Goal: Transaction & Acquisition: Purchase product/service

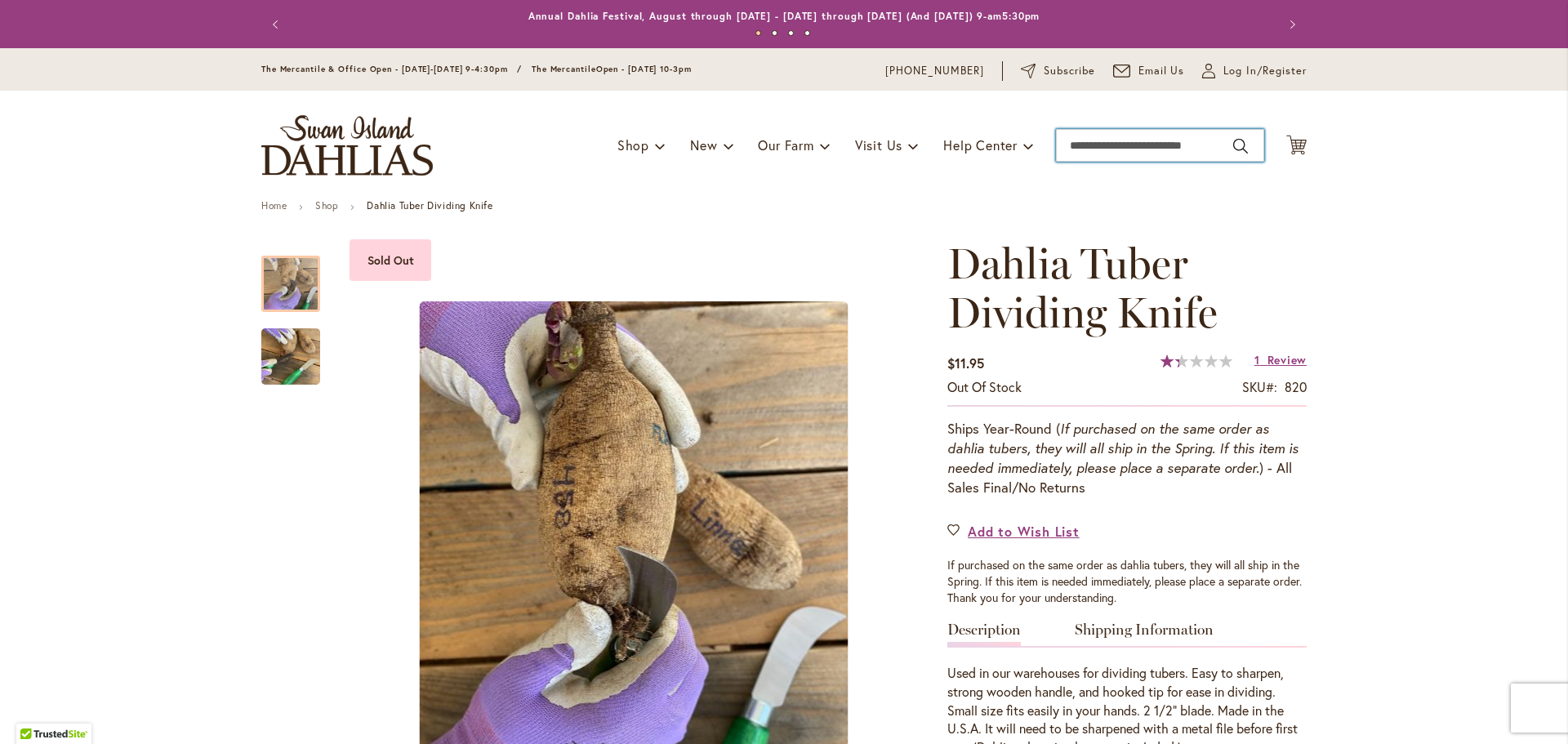
click at [1104, 147] on input "Search" at bounding box center [1159, 145] width 208 height 33
type input "***"
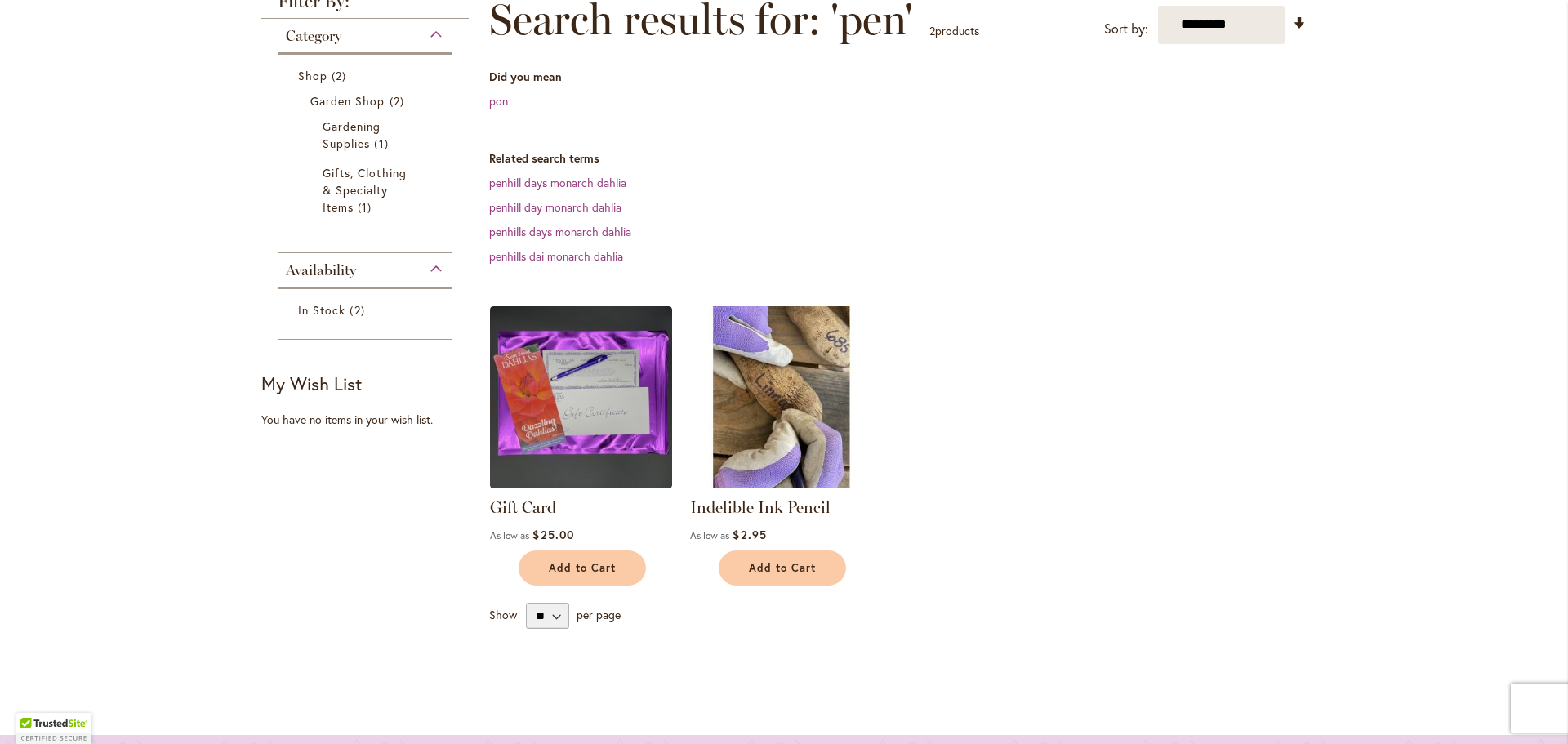
scroll to position [408, 0]
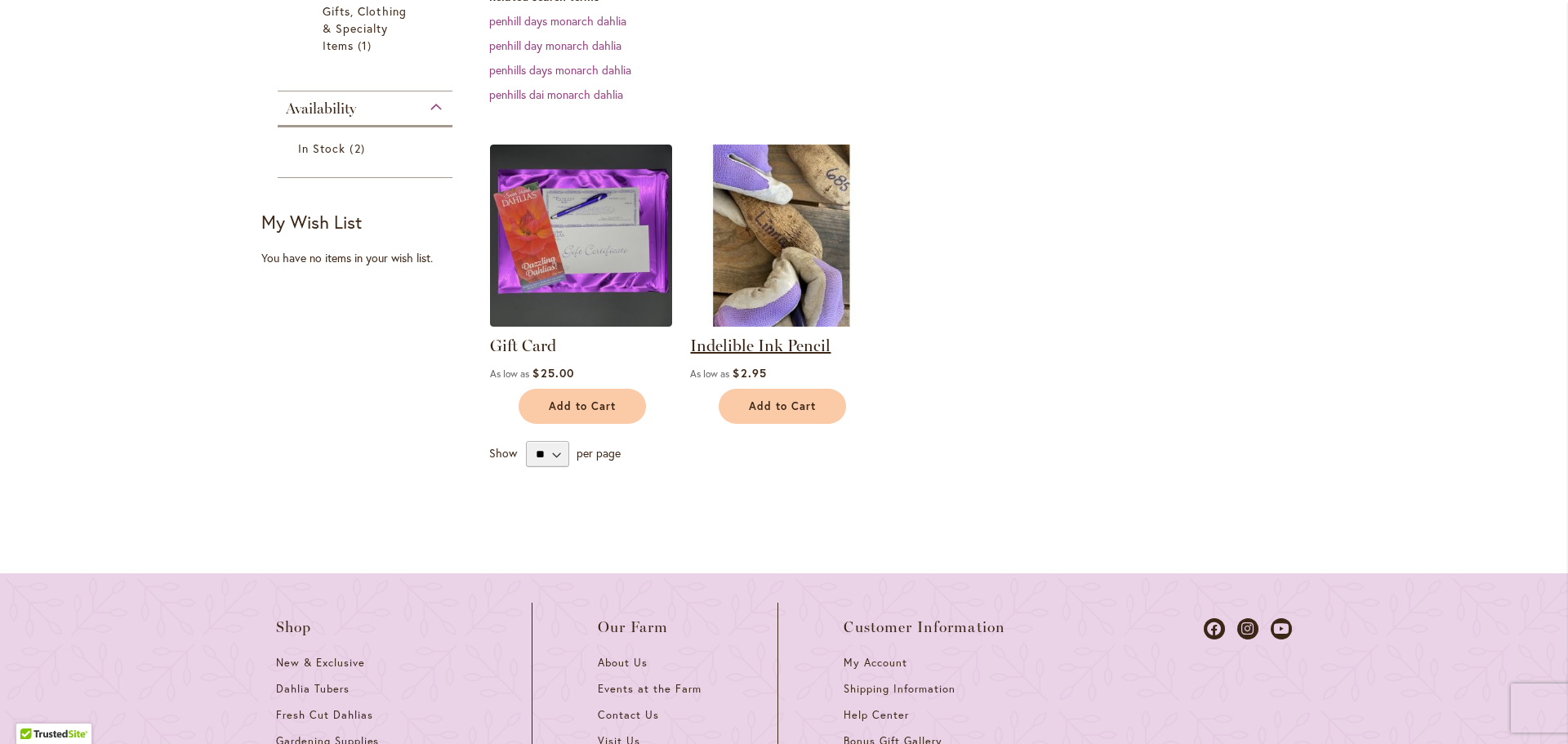
click at [752, 343] on link "Indelible Ink Pencil" at bounding box center [761, 345] width 141 height 20
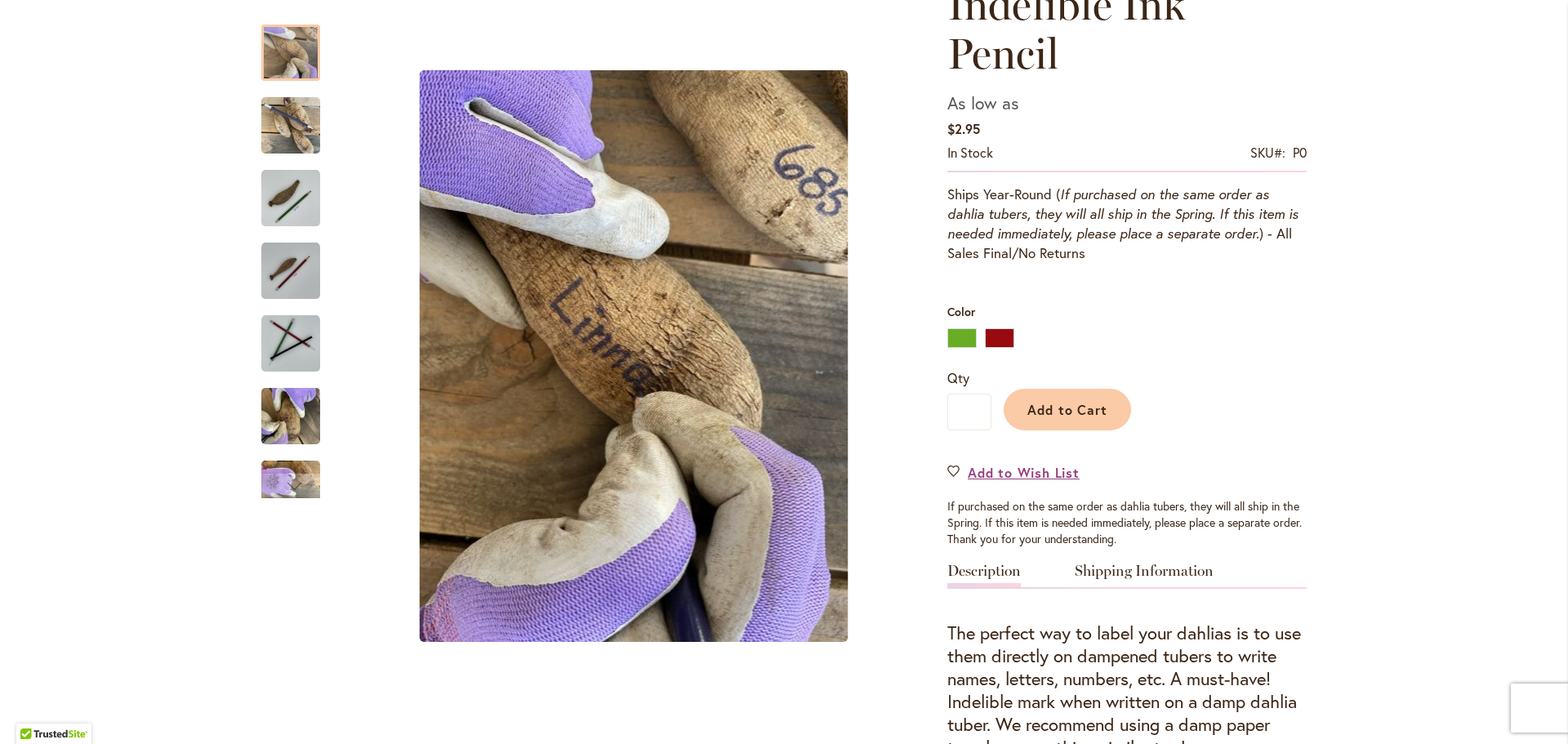
scroll to position [408, 0]
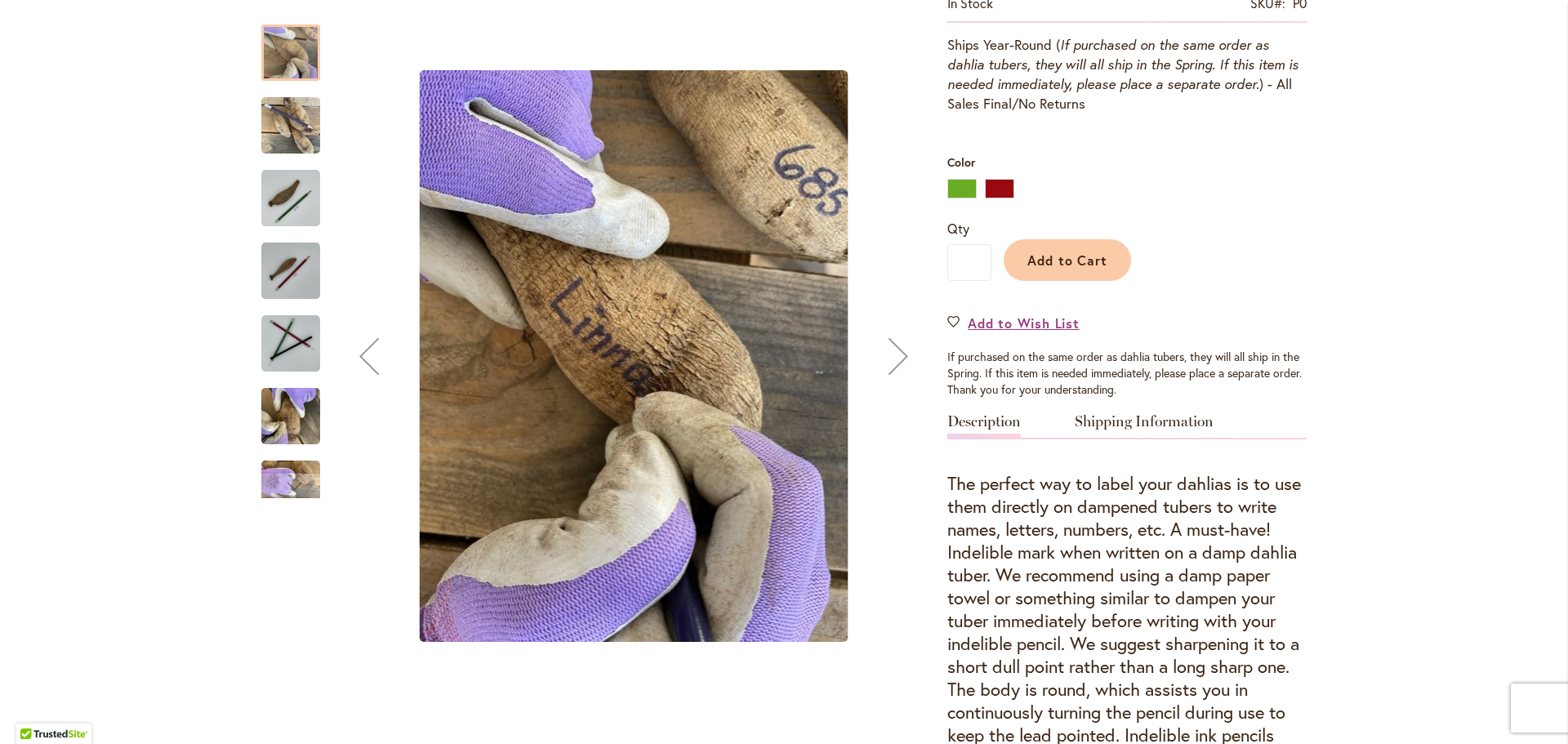
click at [303, 74] on div at bounding box center [291, 52] width 59 height 56
click at [296, 131] on img "Indelible Ink Pencil" at bounding box center [291, 126] width 59 height 78
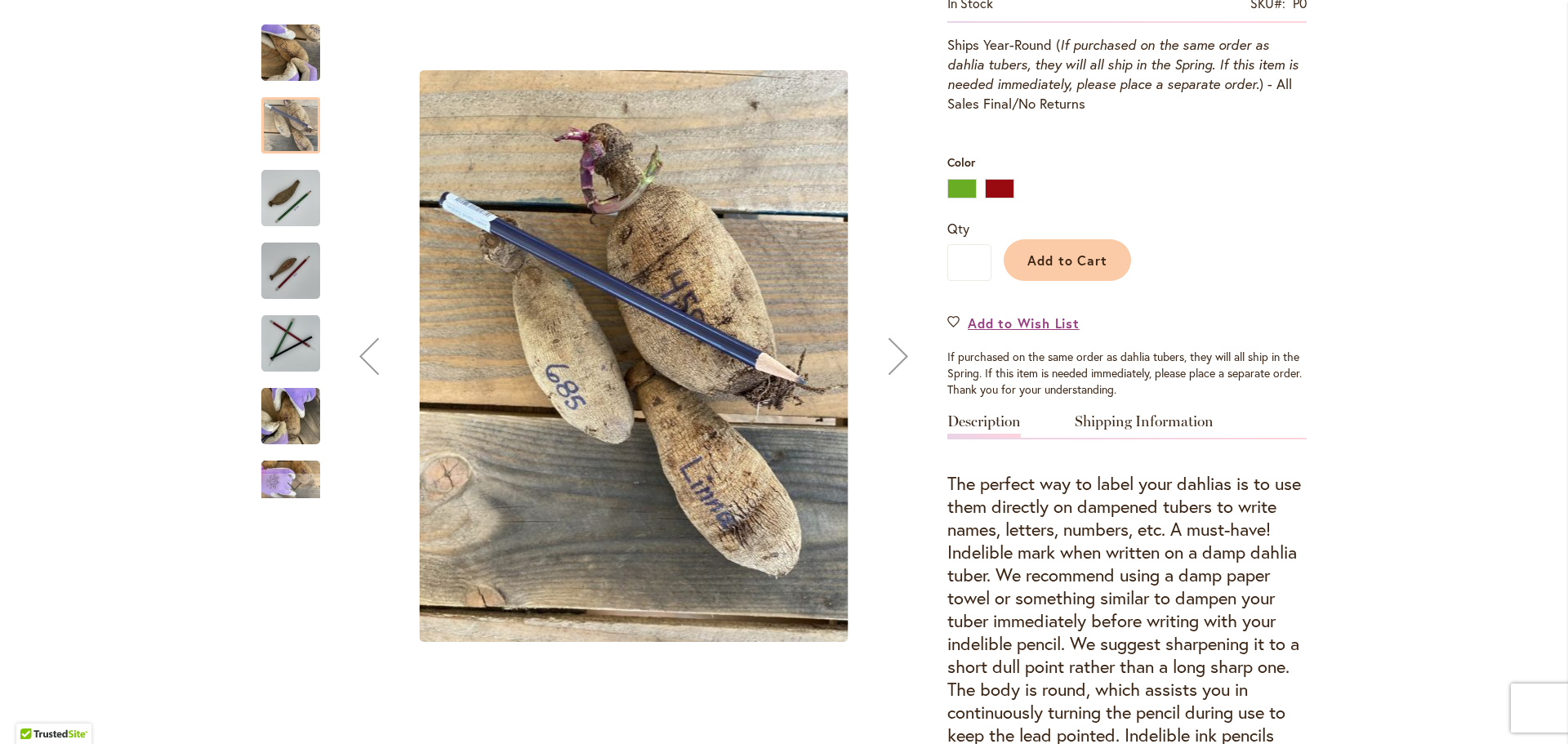
click at [292, 192] on img "GREEN" at bounding box center [291, 198] width 59 height 59
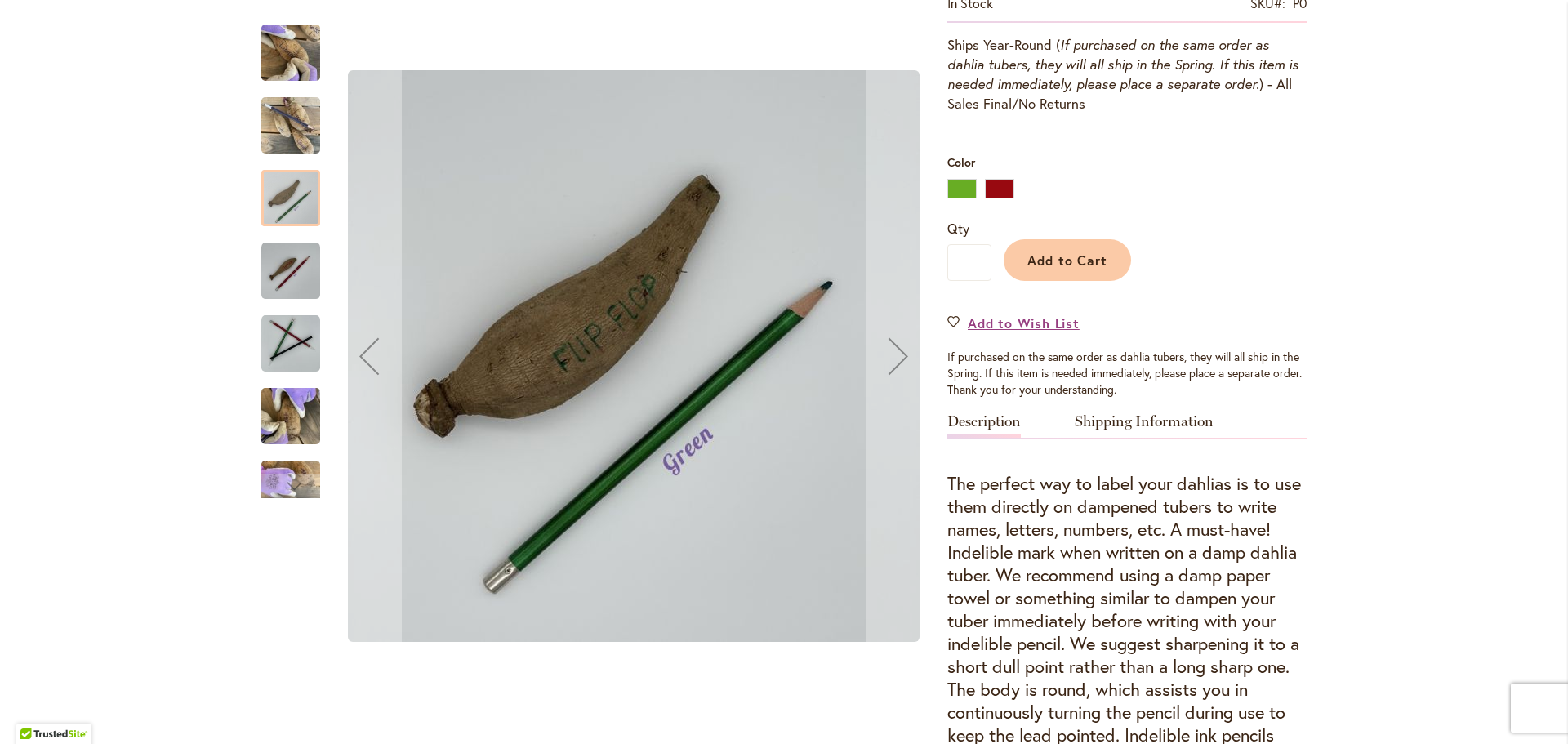
click at [292, 274] on img "RED" at bounding box center [291, 271] width 59 height 59
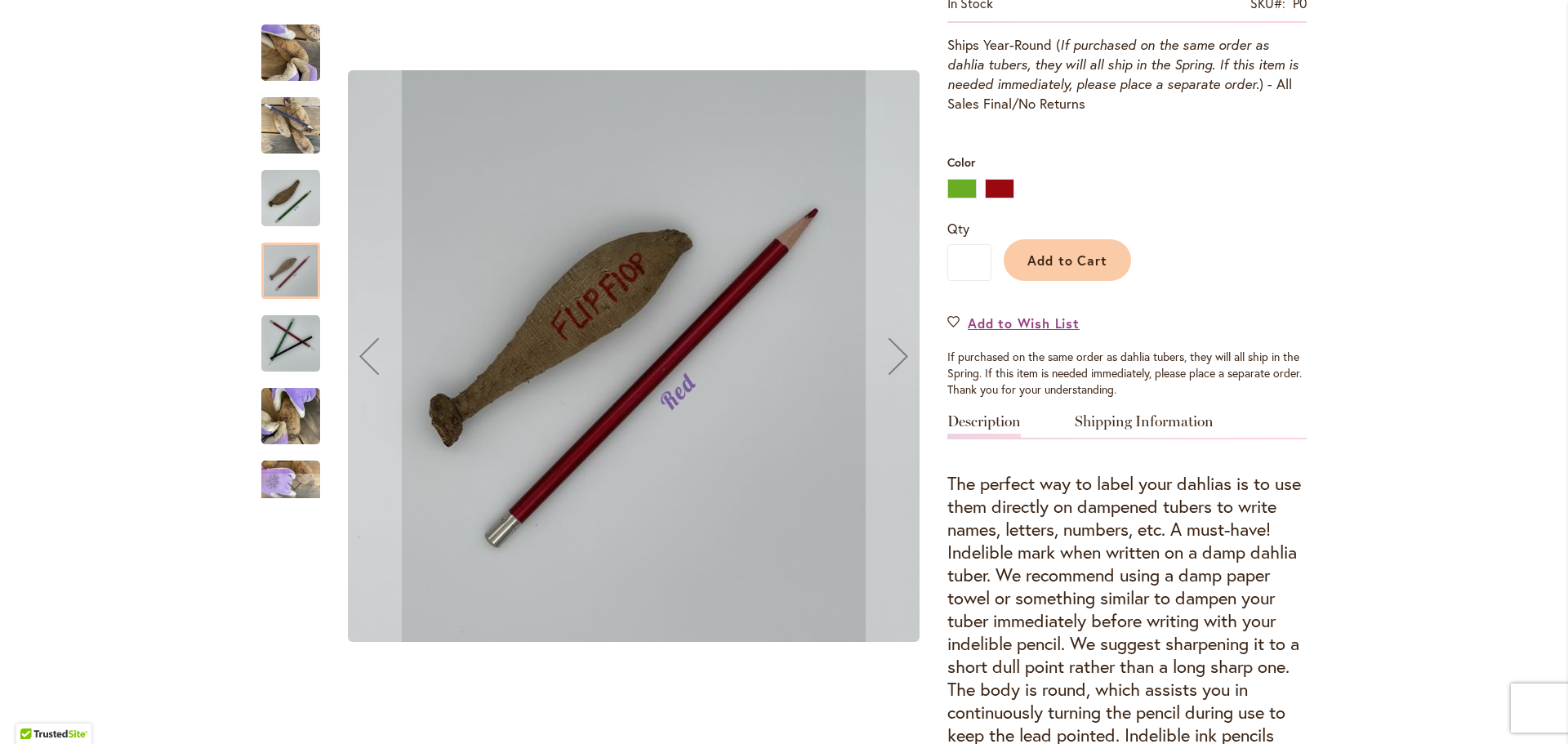
click at [292, 345] on img "Indelible Ink Pencil" at bounding box center [291, 344] width 59 height 59
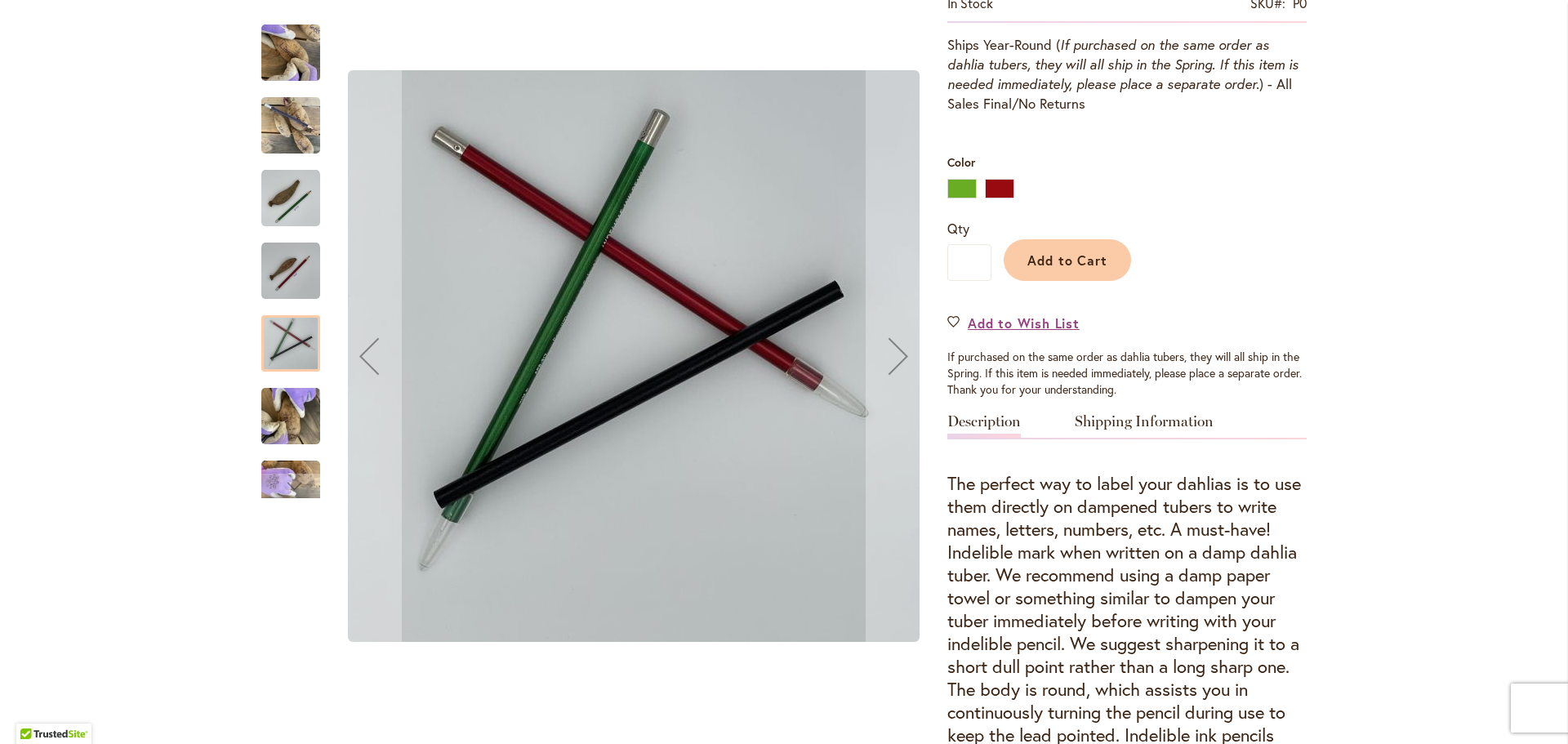
click at [296, 420] on img "Indelible Ink Pencil" at bounding box center [291, 417] width 59 height 78
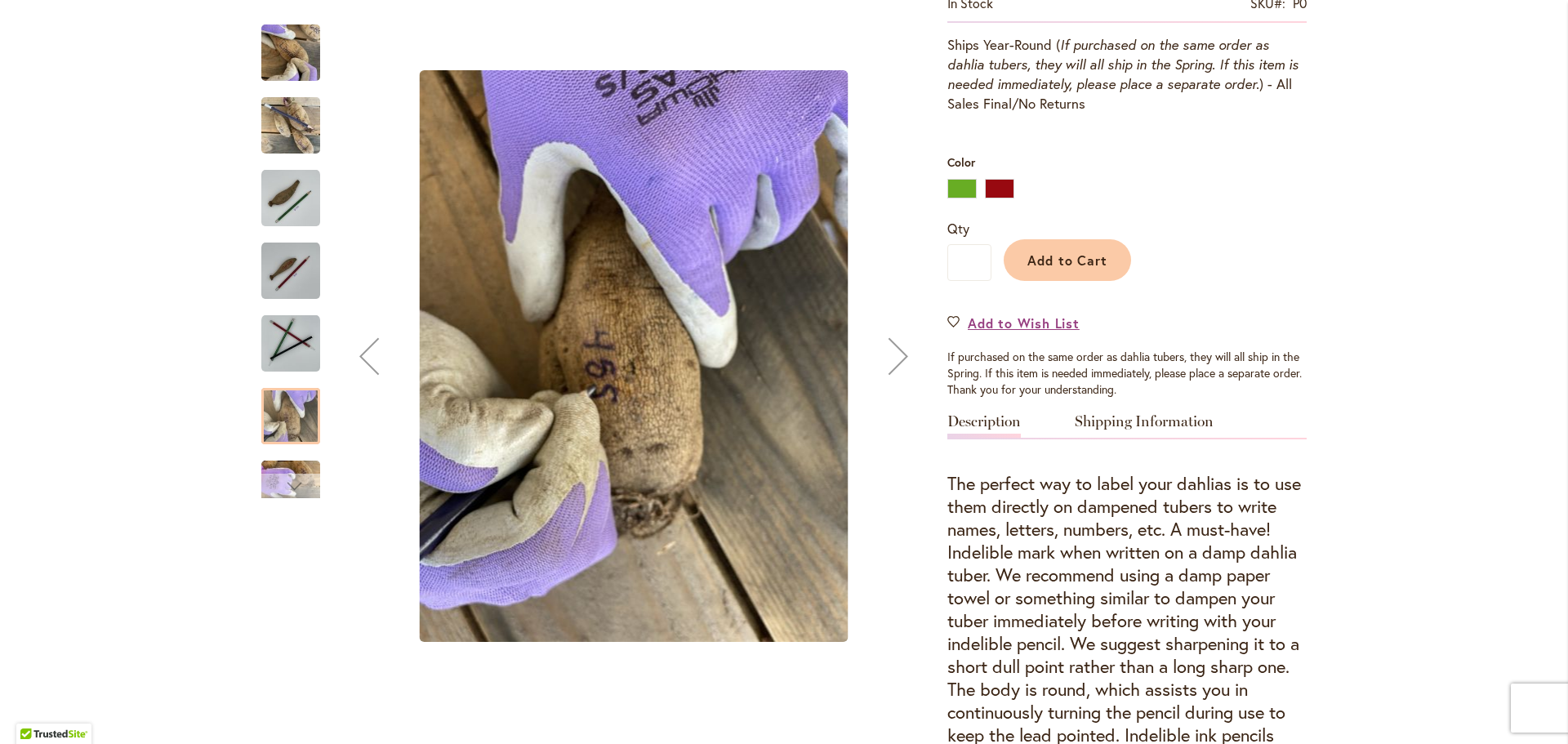
click at [288, 479] on div "Next" at bounding box center [291, 486] width 25 height 25
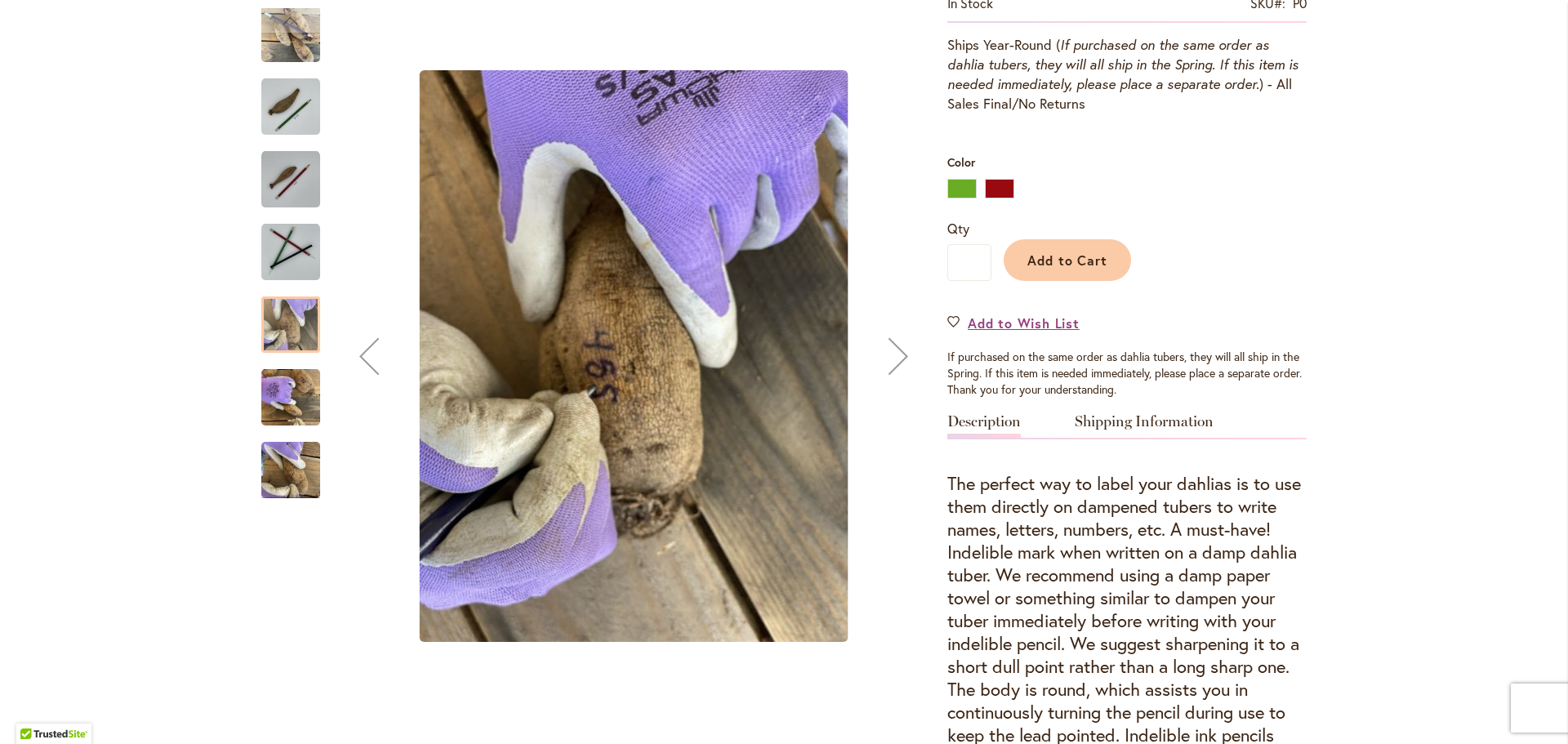
click at [288, 473] on img "Indelible Ink Pencil" at bounding box center [291, 470] width 59 height 78
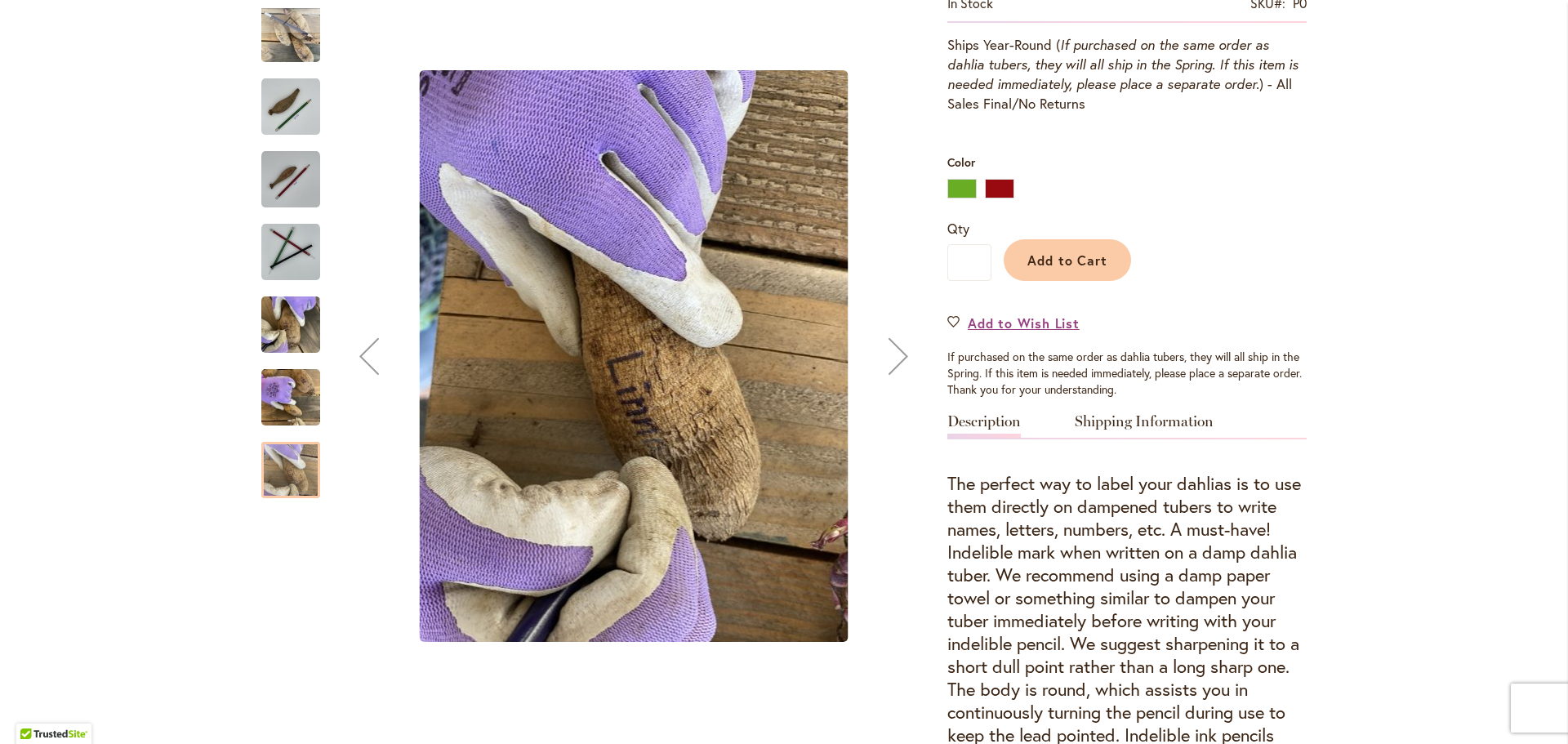
click at [885, 354] on div "Next" at bounding box center [899, 356] width 65 height 65
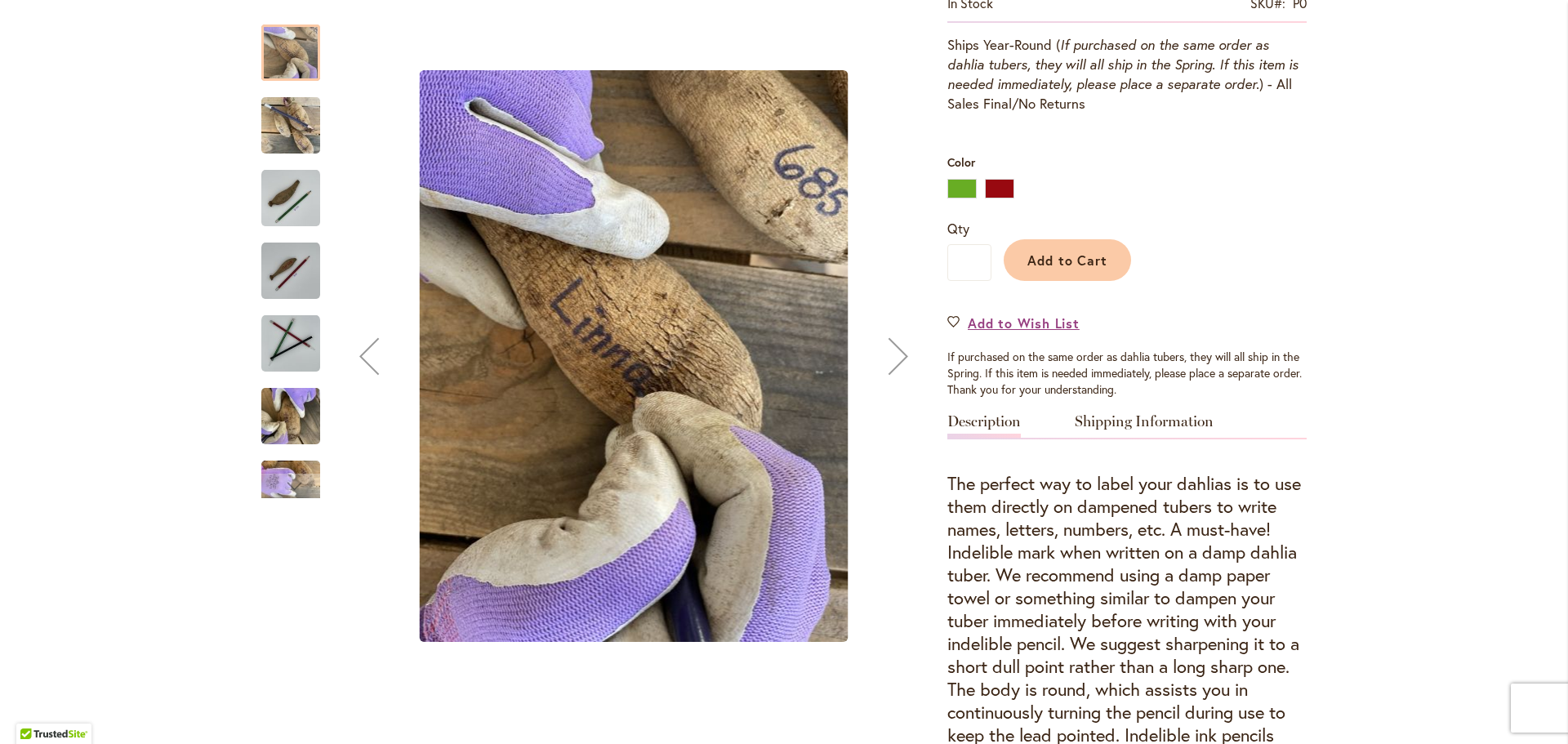
click at [885, 354] on div "Next" at bounding box center [899, 356] width 65 height 65
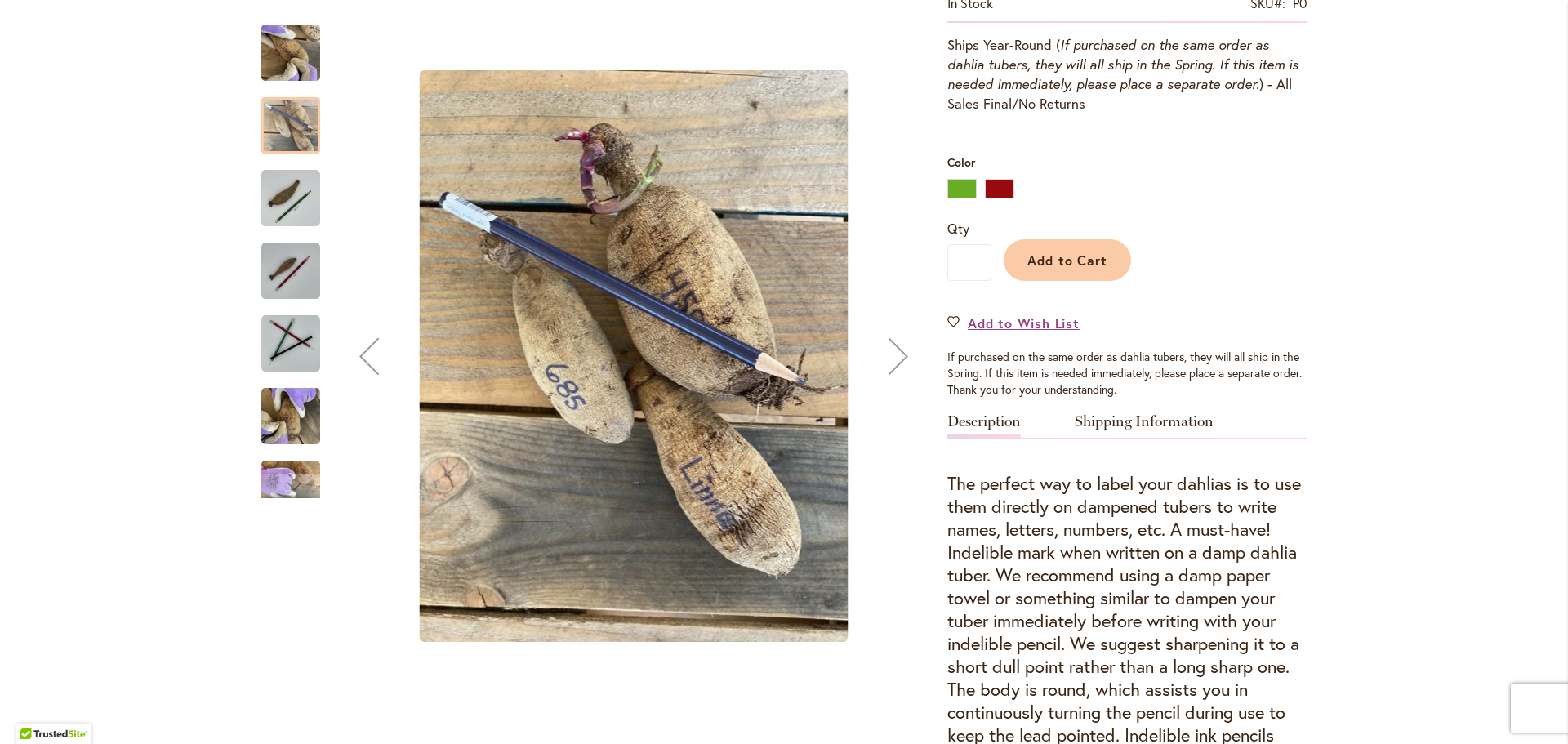
click at [885, 354] on div "Next" at bounding box center [899, 356] width 65 height 65
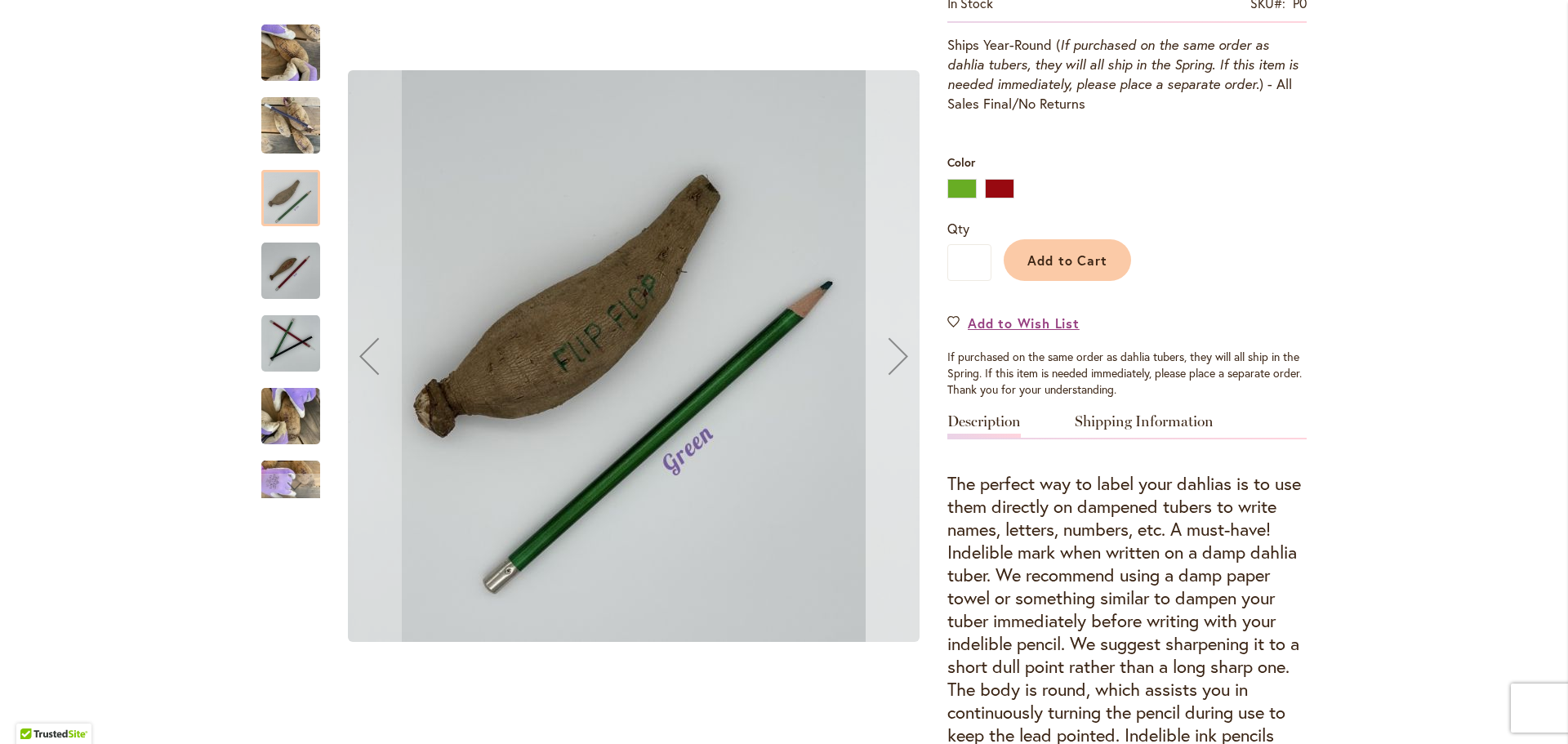
click at [885, 354] on div "Next" at bounding box center [899, 356] width 65 height 65
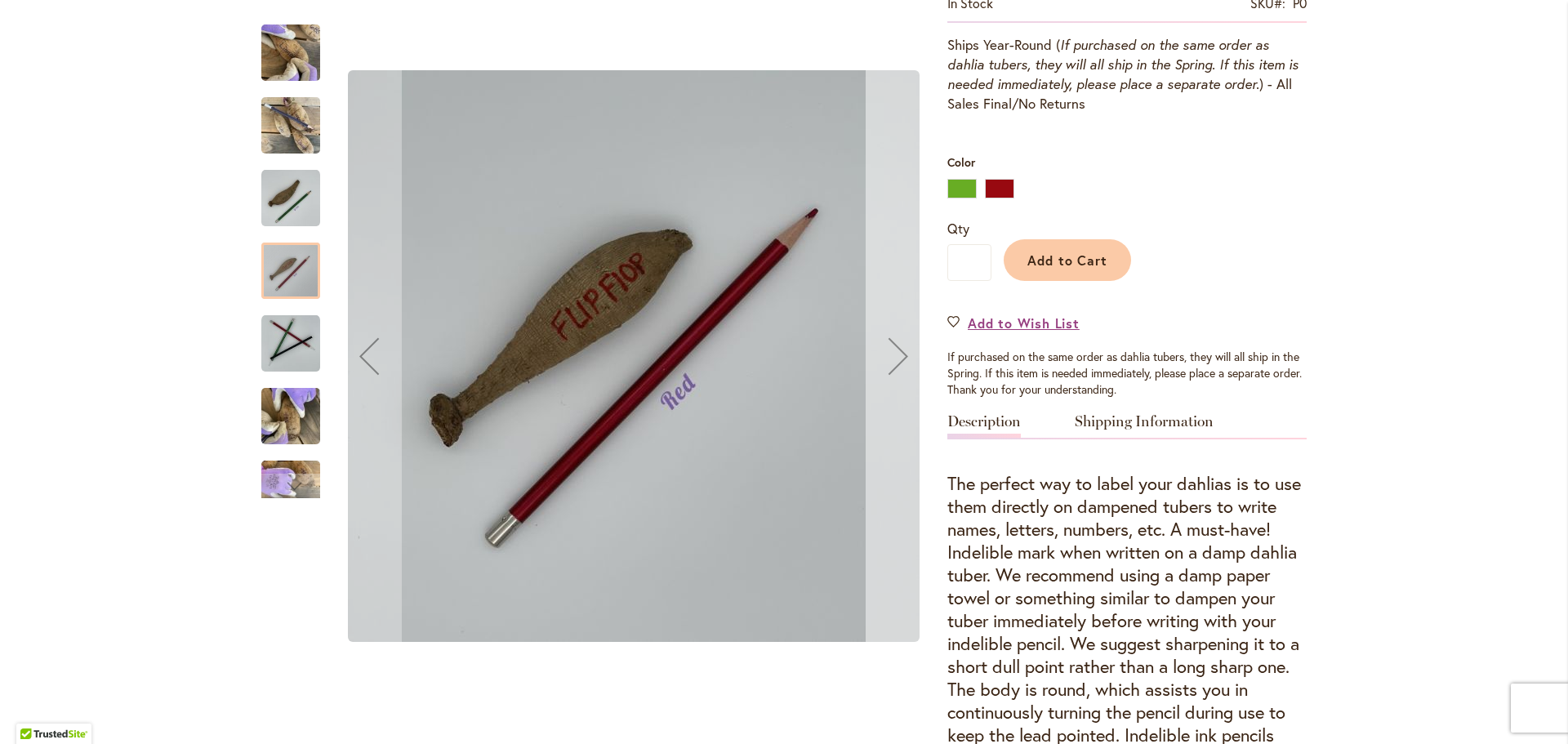
click at [885, 354] on div "Next" at bounding box center [899, 356] width 65 height 65
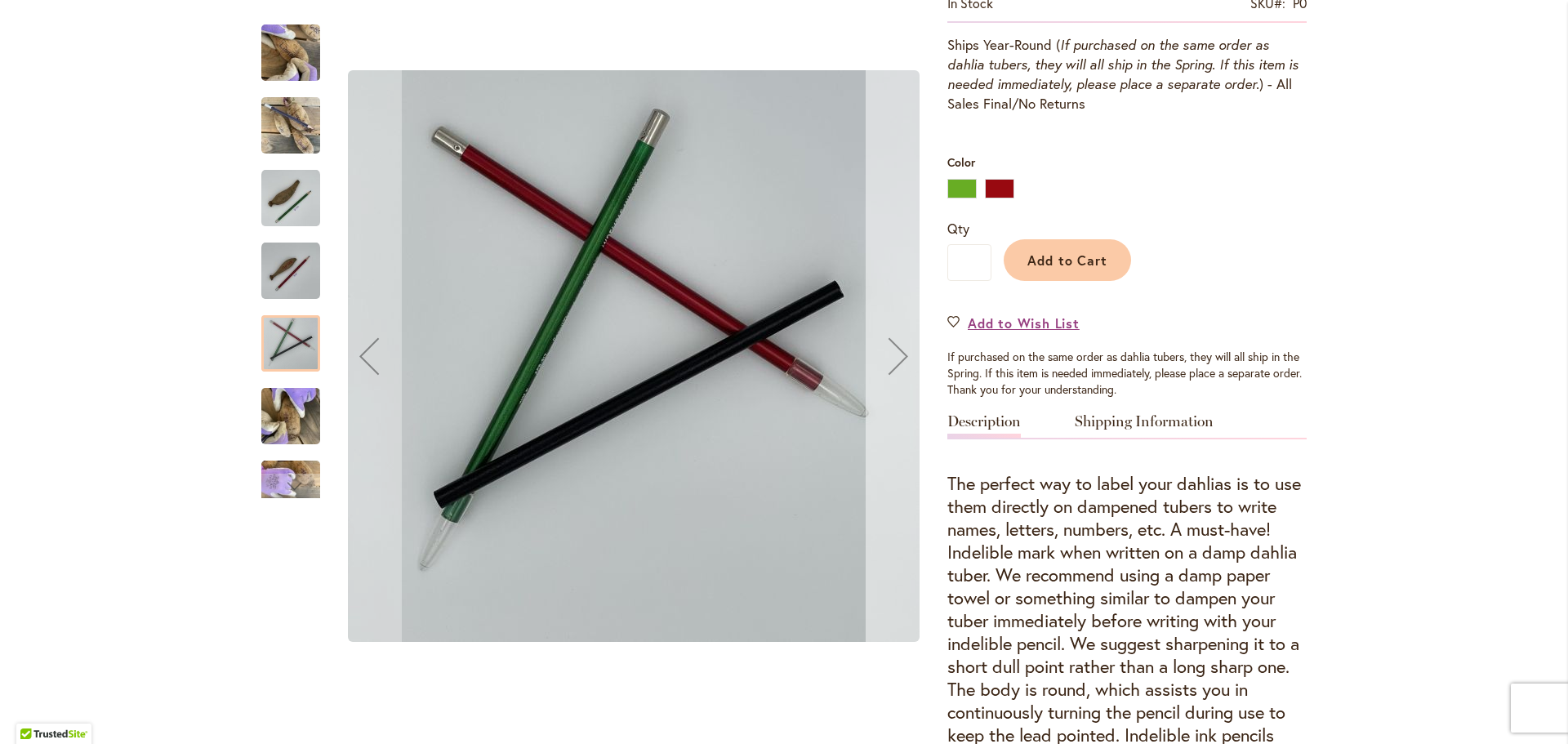
click at [885, 354] on div "Next" at bounding box center [899, 356] width 65 height 65
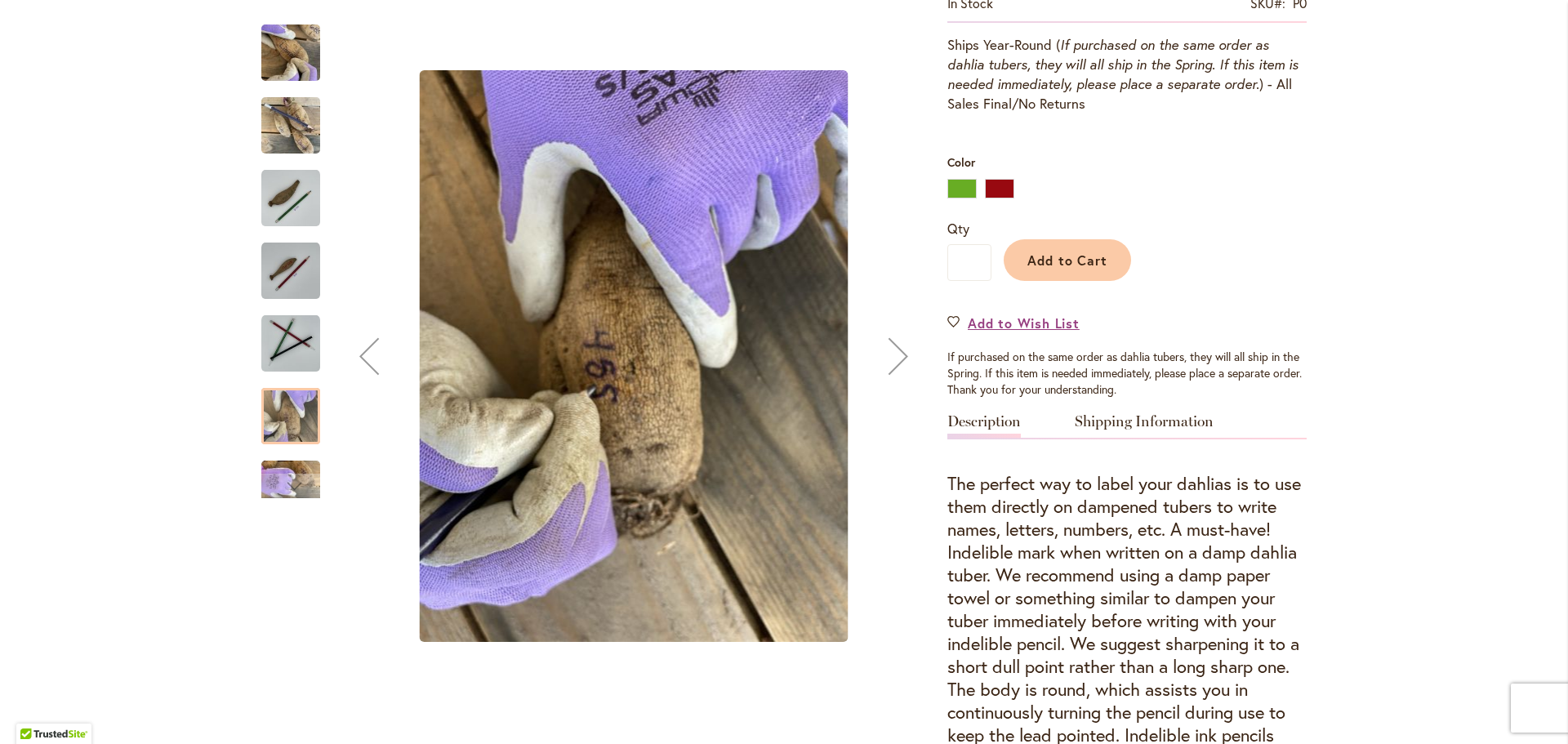
click at [885, 354] on div "Next" at bounding box center [899, 356] width 65 height 65
